Goal: Information Seeking & Learning: Learn about a topic

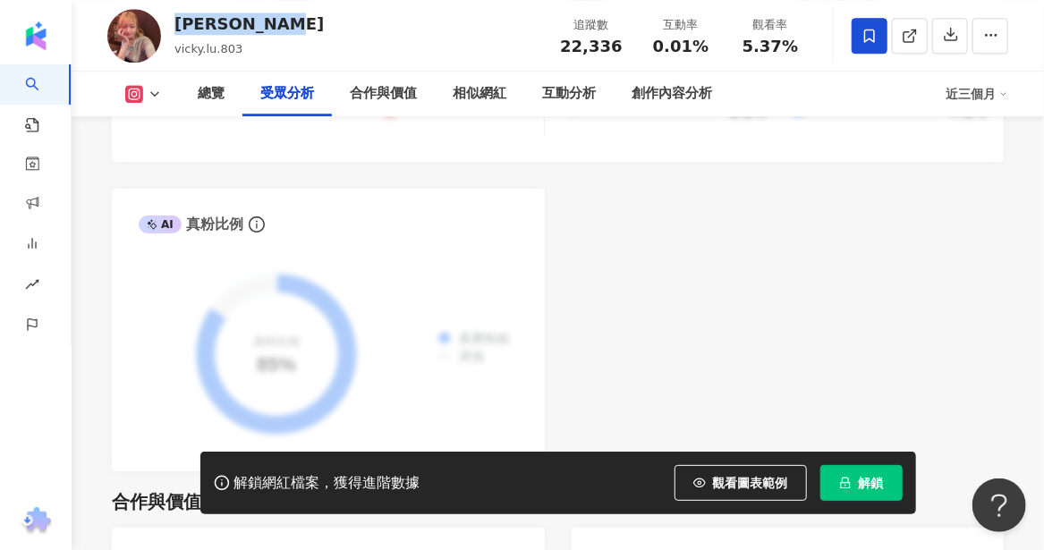
scroll to position [2047, 0]
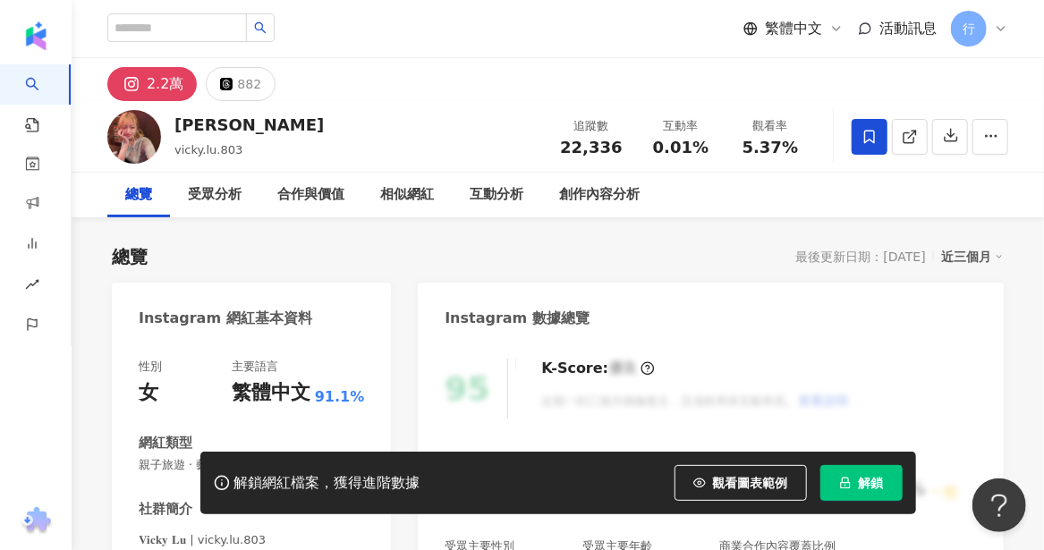
click at [149, 132] on img at bounding box center [134, 137] width 54 height 54
drag, startPoint x: 286, startPoint y: 244, endPoint x: 236, endPoint y: 25, distance: 224.9
click at [286, 244] on div "總覽 最後更新日期：2025/8/25 近三個月" at bounding box center [558, 256] width 892 height 25
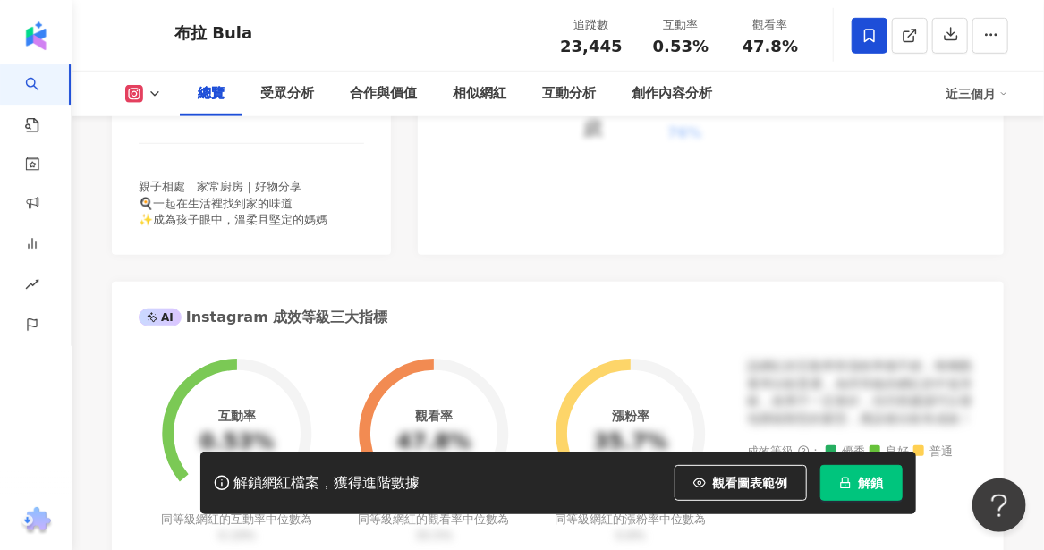
scroll to position [358, 0]
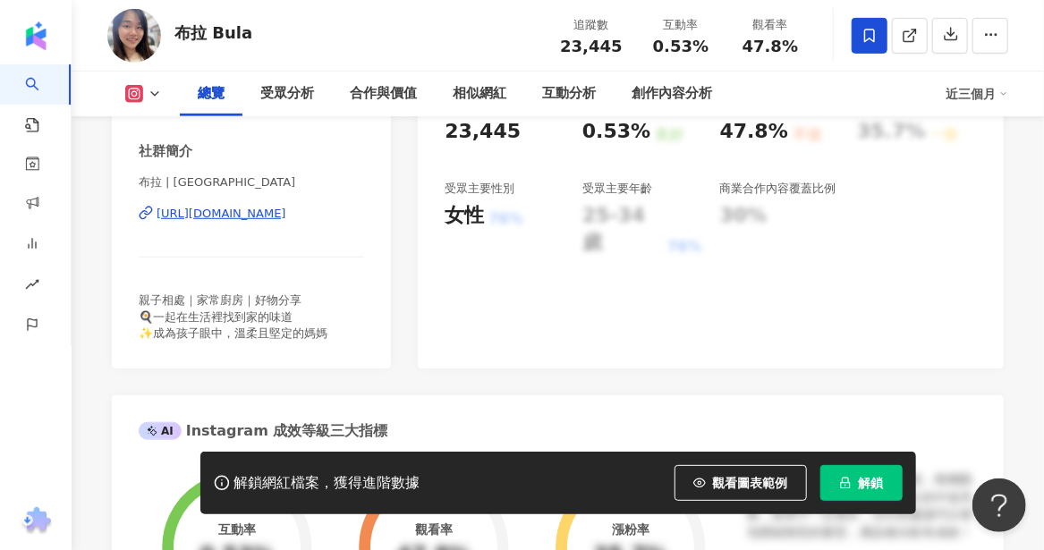
click at [263, 217] on div "https://www.instagram.com/abulawu/" at bounding box center [222, 214] width 130 height 16
drag, startPoint x: 245, startPoint y: 35, endPoint x: 180, endPoint y: 26, distance: 65.9
click at [180, 26] on div "布拉 Bula" at bounding box center [213, 32] width 78 height 22
copy div "布拉 Bula"
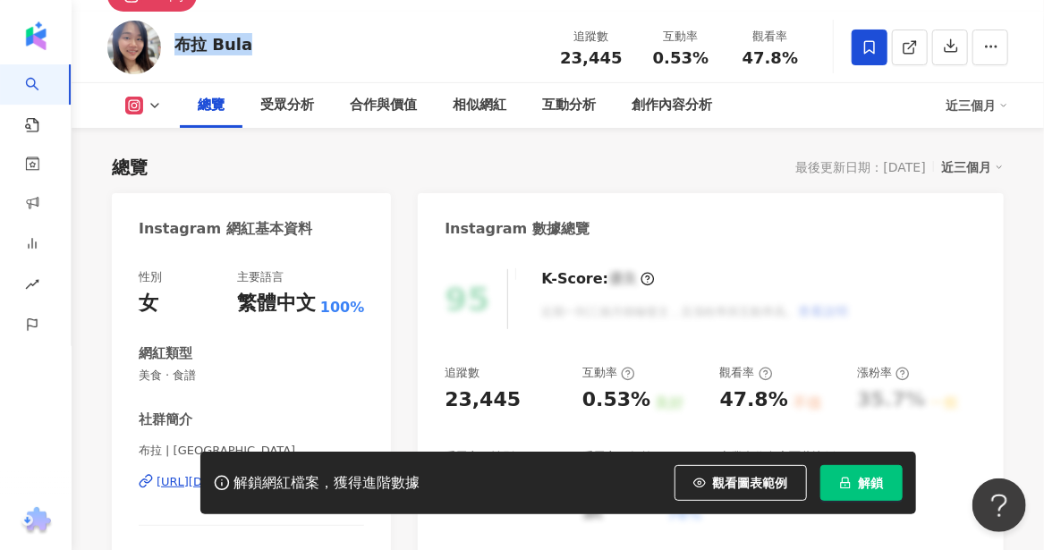
scroll to position [89, 0]
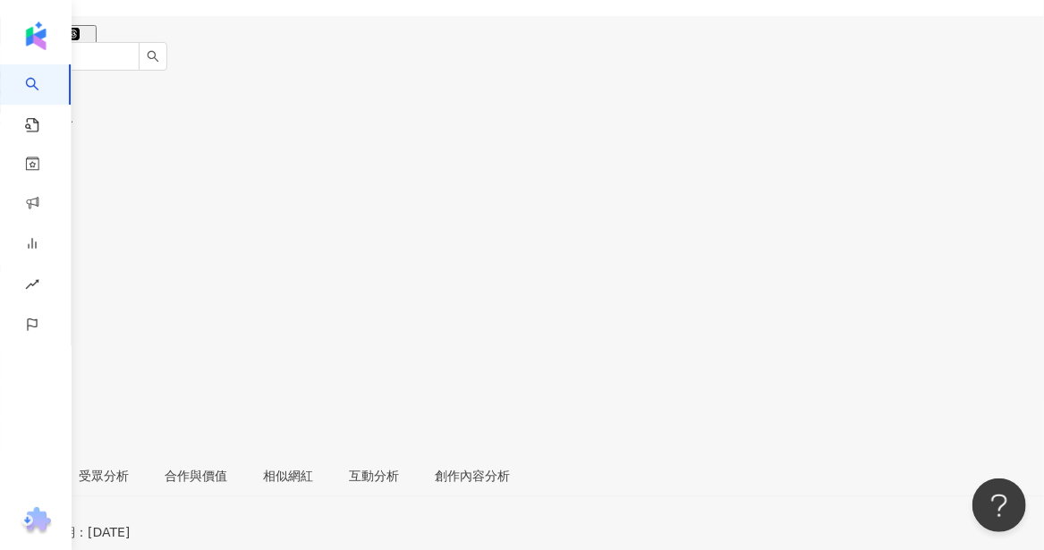
scroll to position [179, 0]
